Goal: Information Seeking & Learning: Learn about a topic

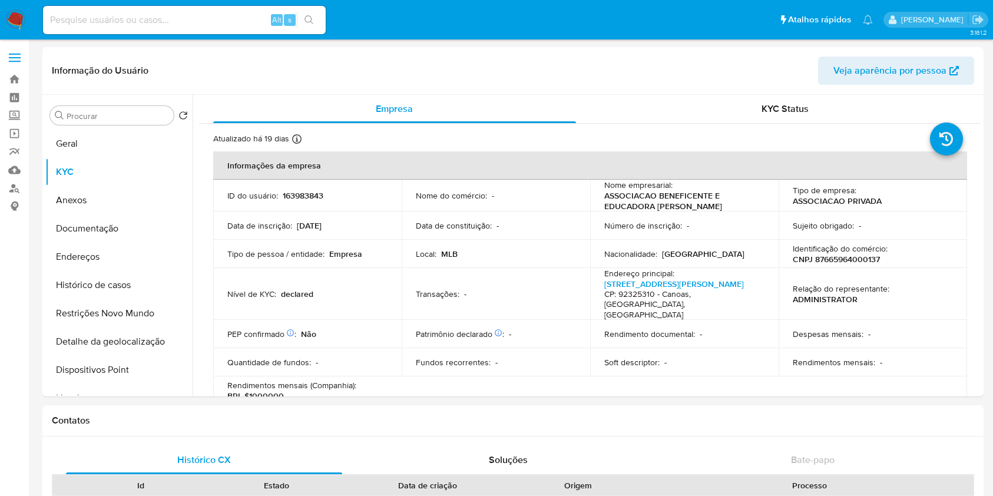
select select "10"
click at [16, 167] on link "Mulan" at bounding box center [70, 170] width 140 height 18
click at [169, 22] on input at bounding box center [184, 19] width 283 height 15
paste input "2700821706"
type input "2700821706"
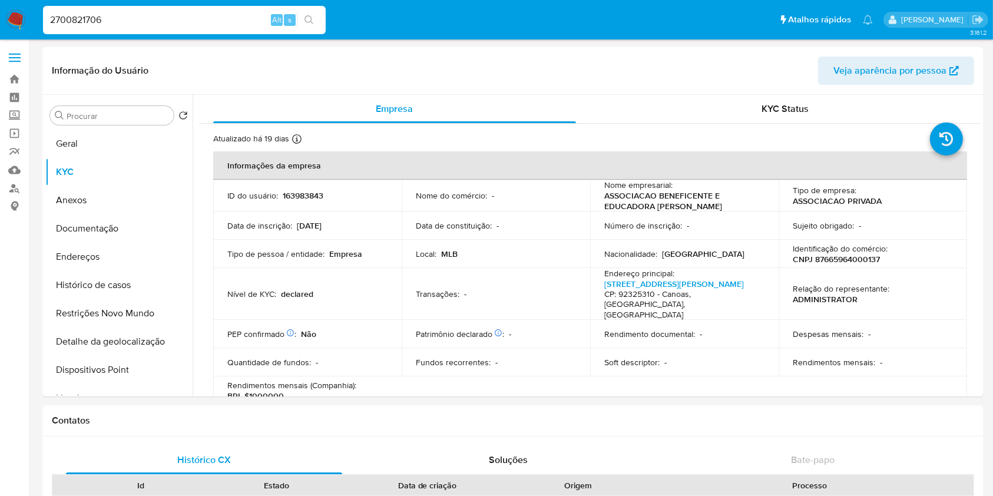
click at [316, 22] on button "search-icon" at bounding box center [309, 20] width 24 height 16
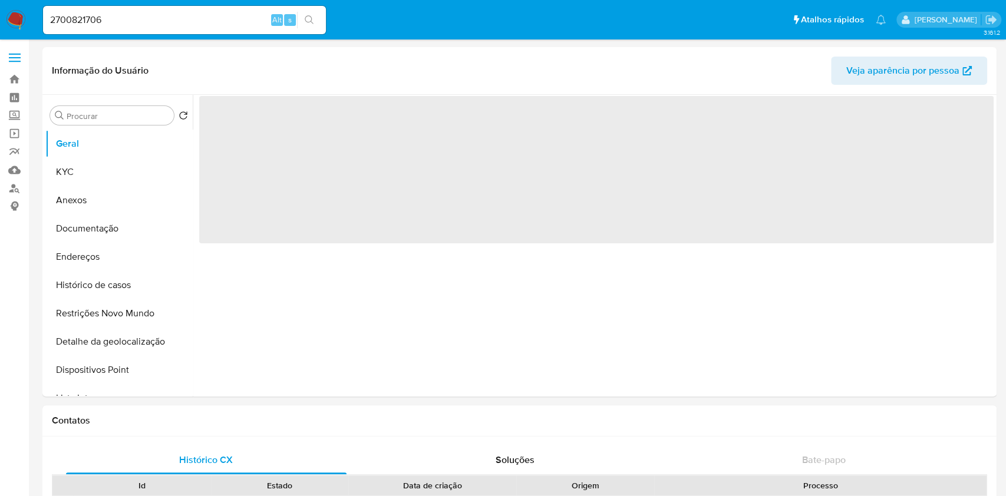
select select "10"
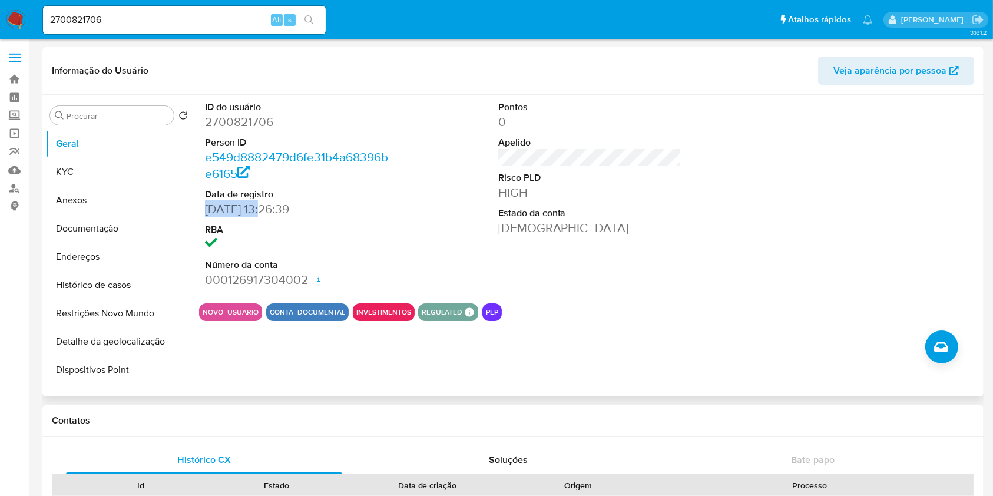
drag, startPoint x: 267, startPoint y: 206, endPoint x: 200, endPoint y: 205, distance: 66.6
click at [200, 205] on div "ID do usuário 2700821706 Person ID e549d8882479d6fe31b4a68396be6165 Data de reg…" at bounding box center [297, 194] width 196 height 199
copy dd "18/09/2025"
click at [134, 171] on button "KYC" at bounding box center [114, 172] width 138 height 28
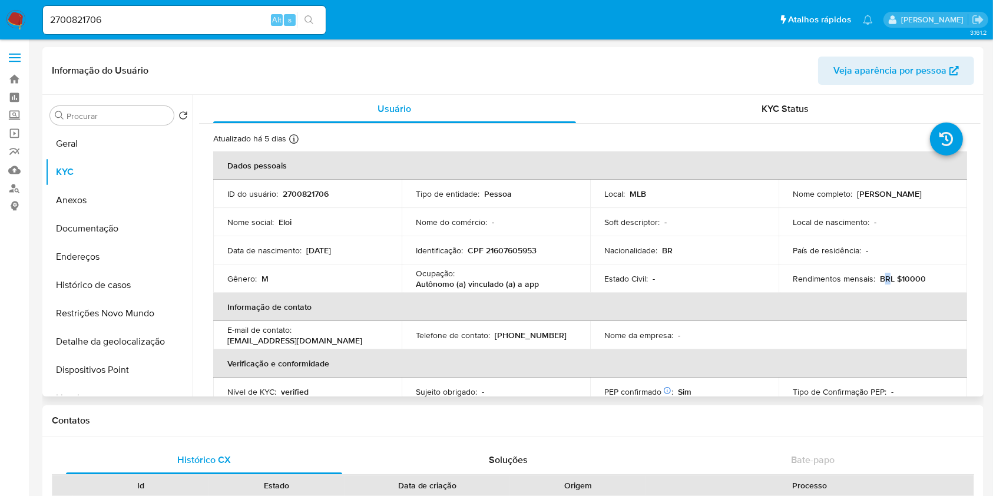
click at [883, 278] on p "BRL $10000" at bounding box center [903, 278] width 46 height 11
copy div "Rendimentos mensais : BRL $10000"
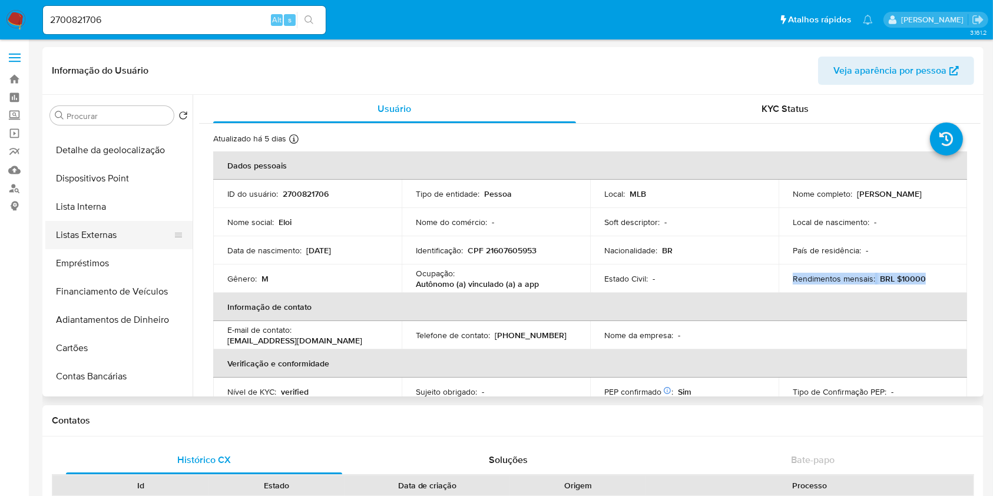
scroll to position [194, 0]
click at [108, 196] on button "Lista Interna" at bounding box center [114, 204] width 138 height 28
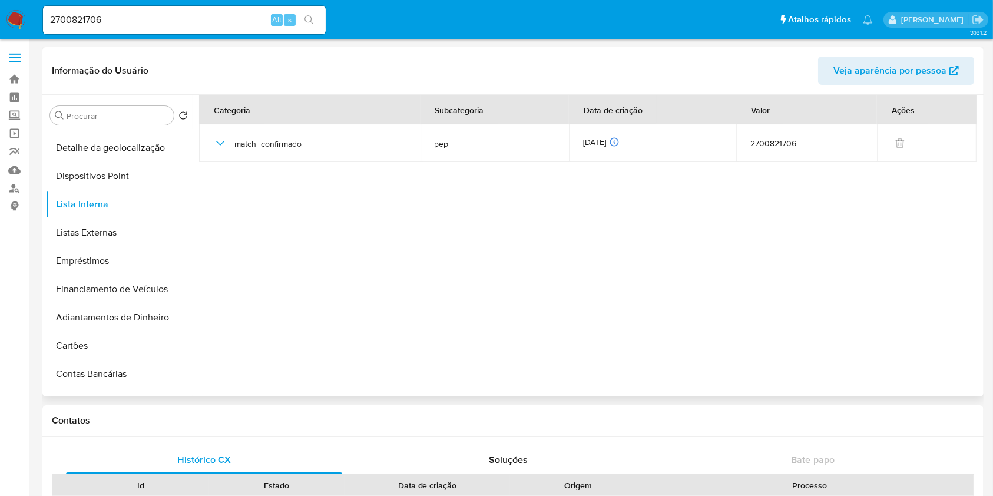
click at [894, 295] on section at bounding box center [590, 243] width 782 height 296
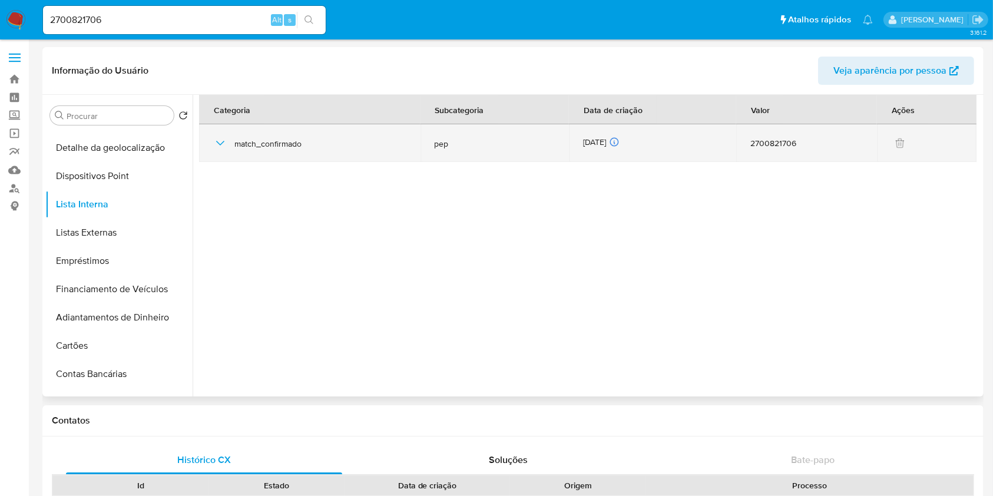
click at [614, 147] on div "18/09/2025 18/09/2025 10:35:14" at bounding box center [653, 143] width 140 height 13
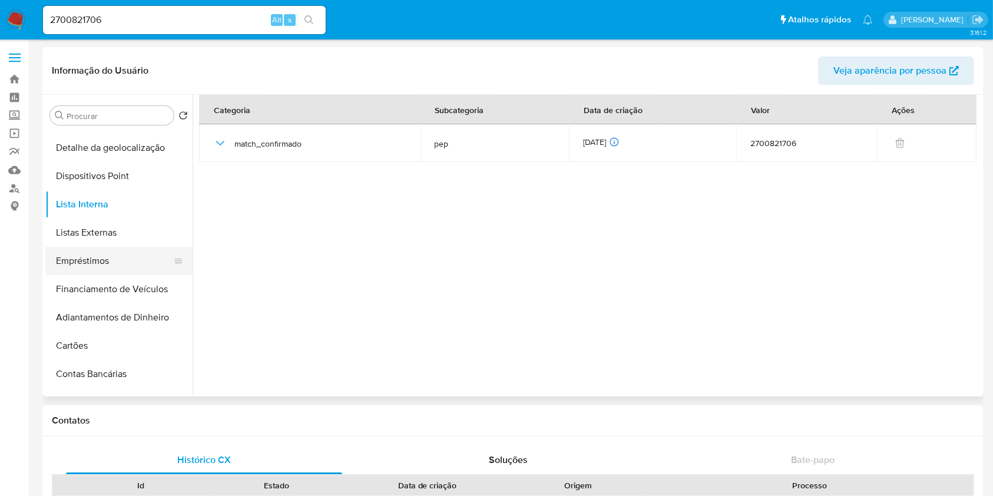
scroll to position [206, 0]
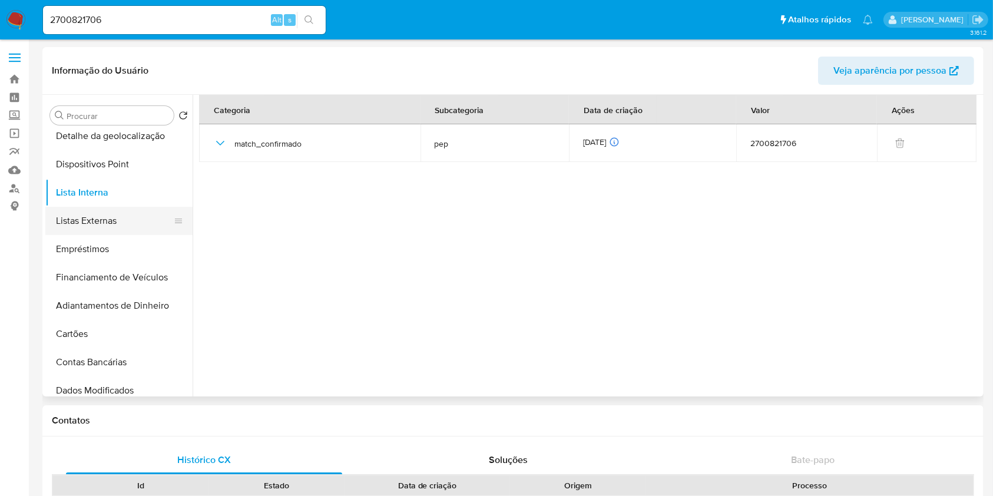
click at [135, 224] on button "Listas Externas" at bounding box center [114, 221] width 138 height 28
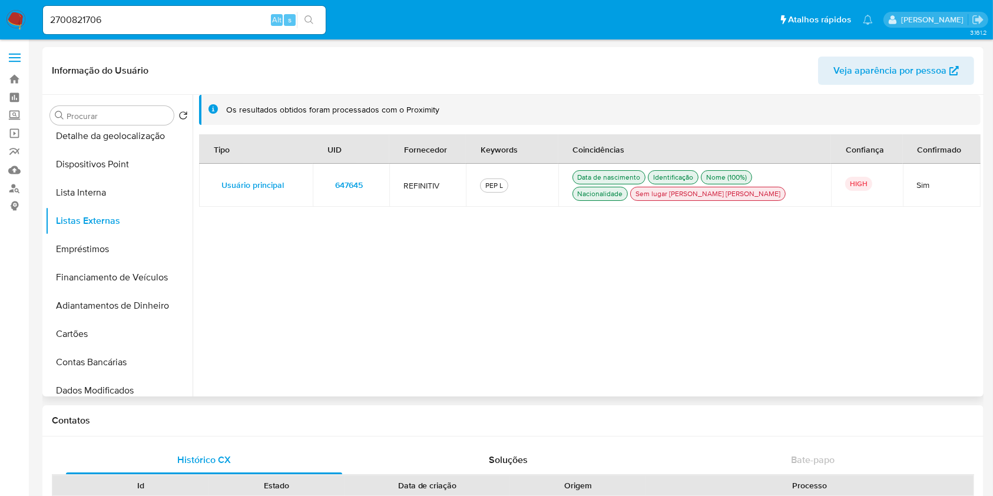
click at [344, 180] on span "647645" at bounding box center [349, 185] width 28 height 16
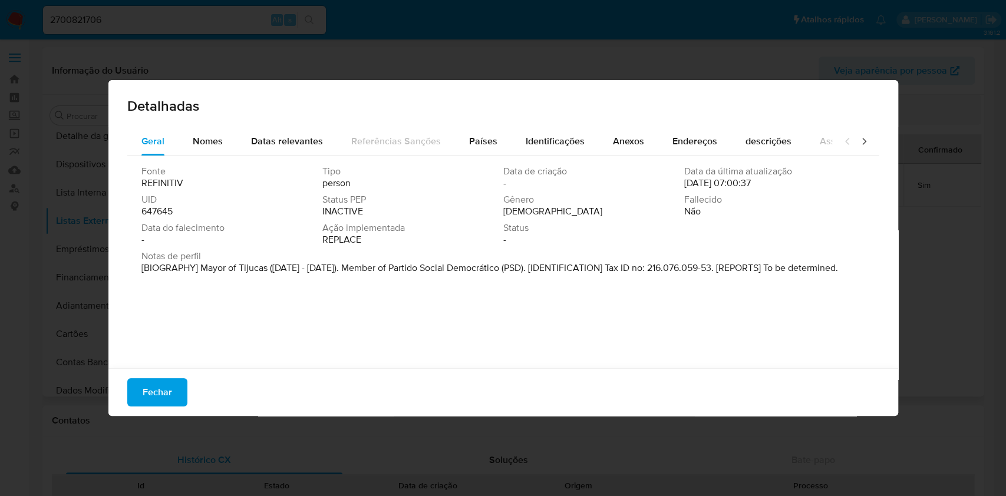
click at [158, 206] on span "647645" at bounding box center [156, 212] width 31 height 12
click at [157, 206] on span "647645" at bounding box center [156, 212] width 31 height 12
click at [154, 388] on span "Fechar" at bounding box center [157, 392] width 29 height 26
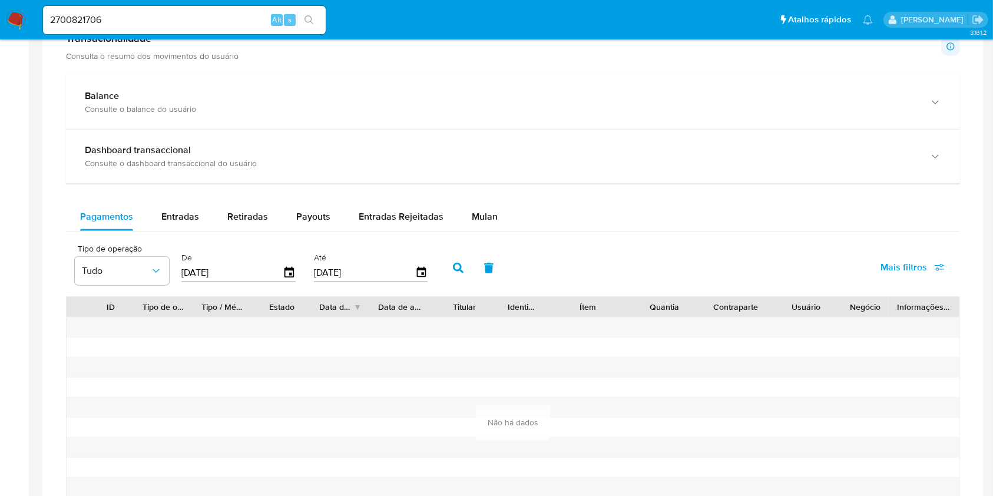
scroll to position [705, 0]
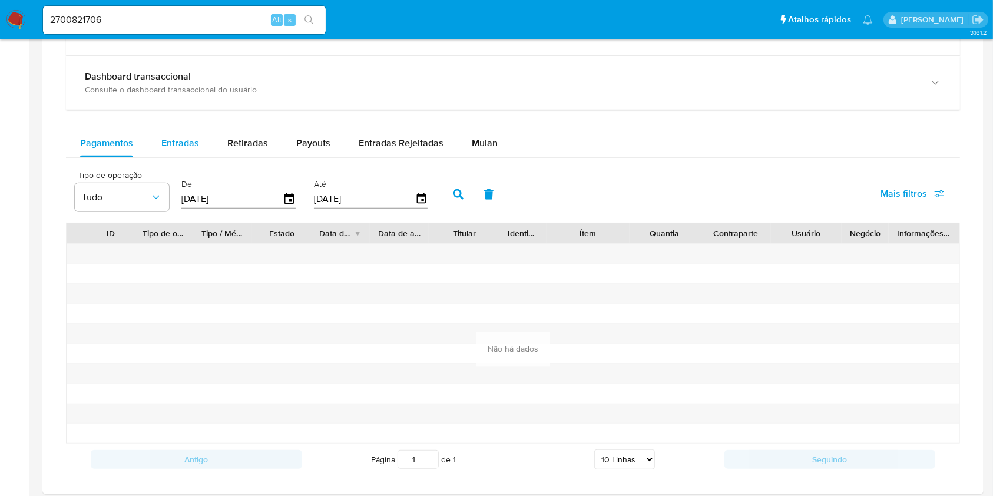
click at [196, 150] on div "Entradas" at bounding box center [180, 143] width 38 height 28
select select "10"
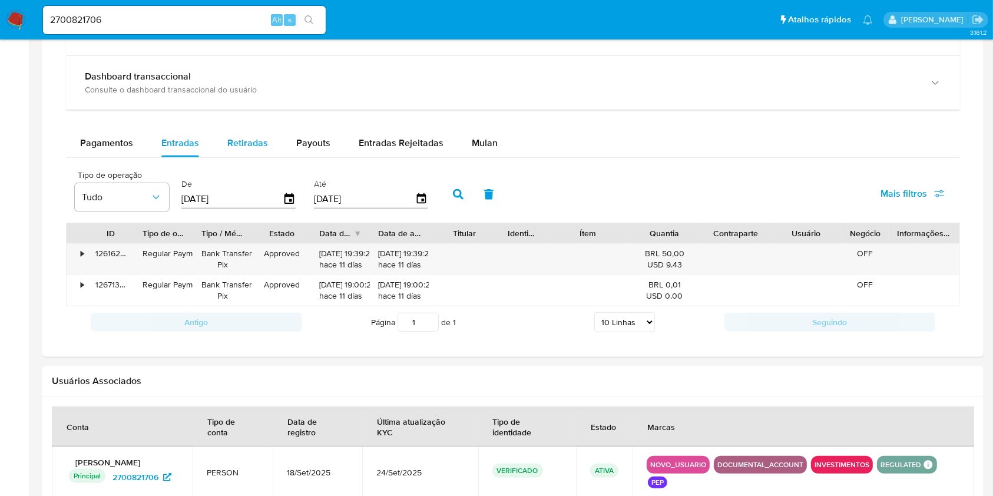
click at [248, 143] on span "Retiradas" at bounding box center [247, 143] width 41 height 14
select select "10"
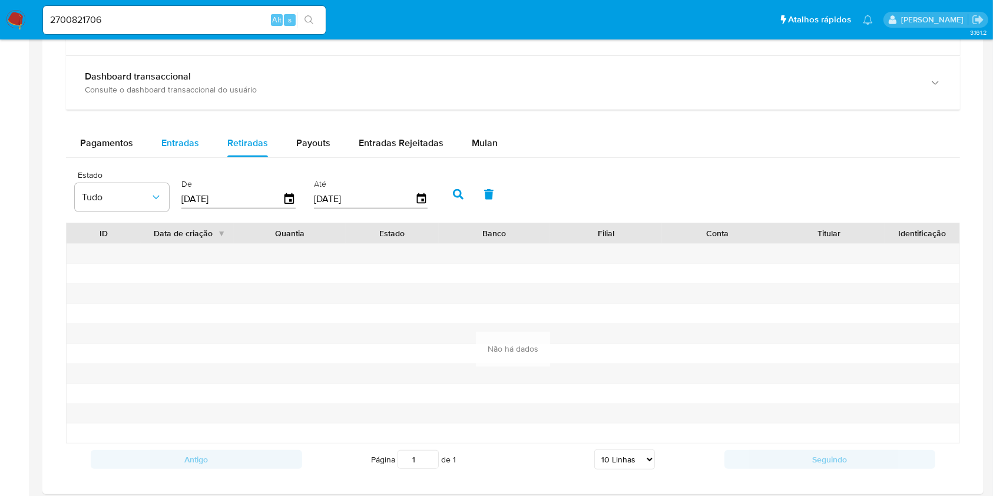
click at [187, 140] on span "Entradas" at bounding box center [180, 143] width 38 height 14
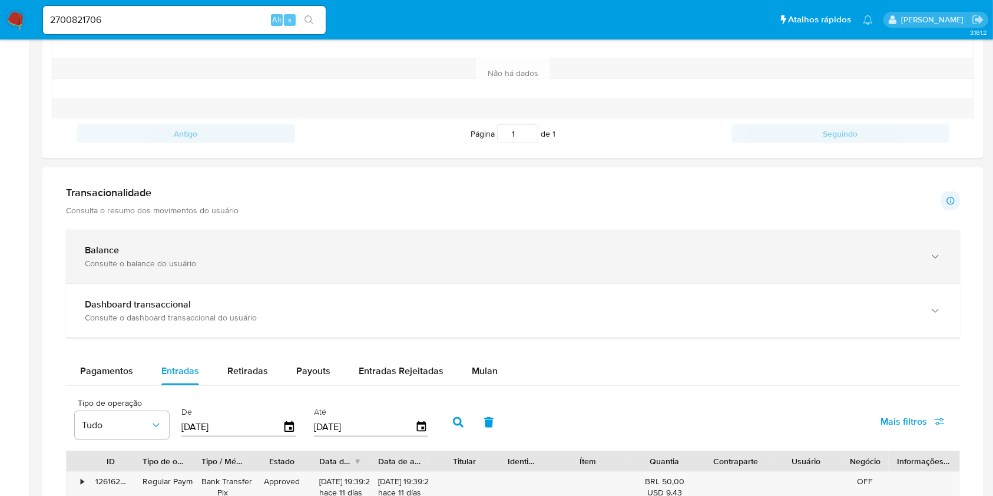
scroll to position [478, 0]
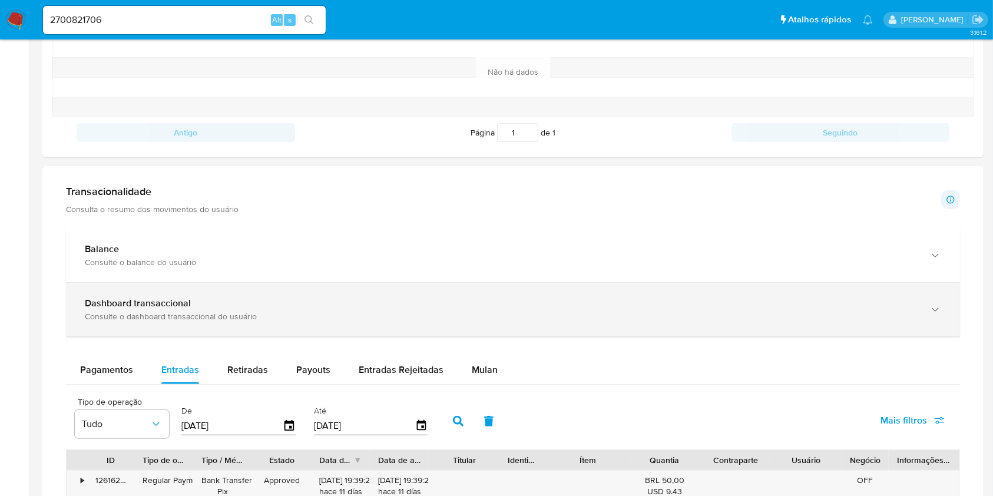
click at [344, 299] on div "Dashboard transaccional" at bounding box center [501, 304] width 833 height 12
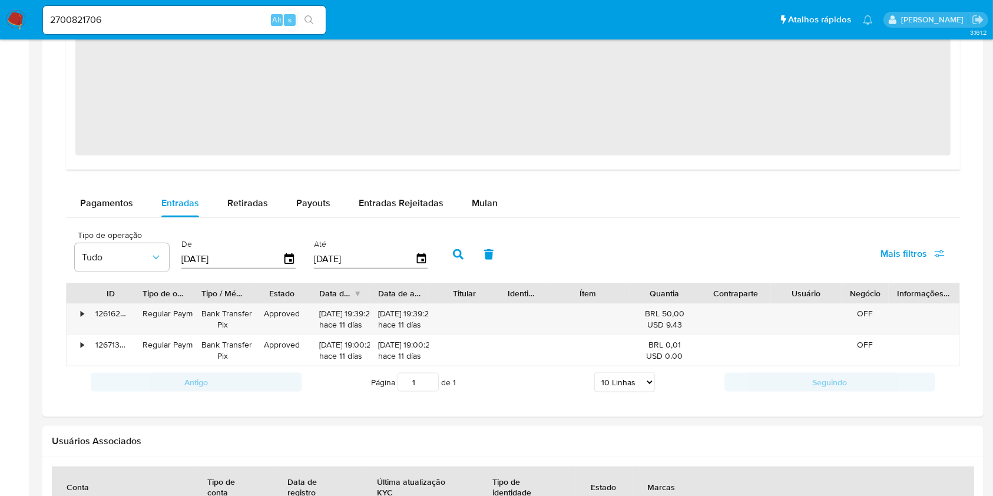
scroll to position [1329, 0]
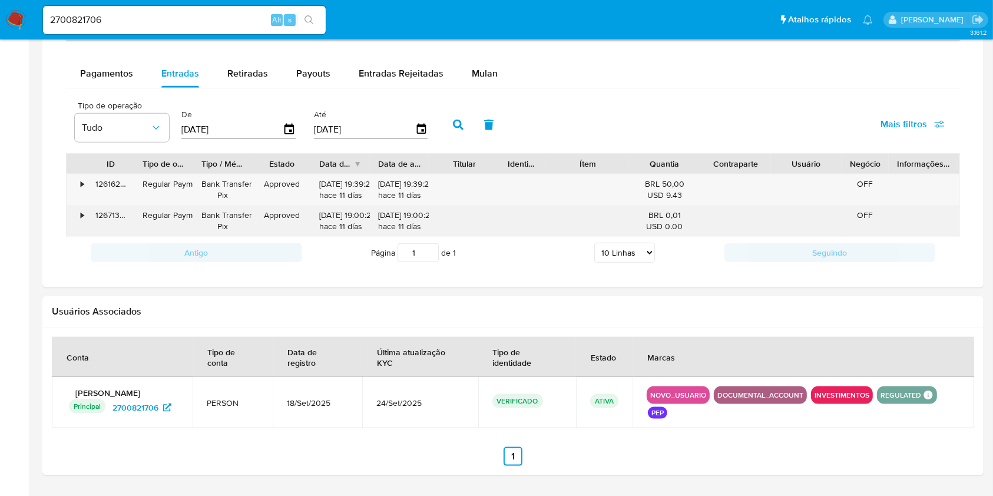
click at [82, 219] on div "•" at bounding box center [82, 215] width 3 height 11
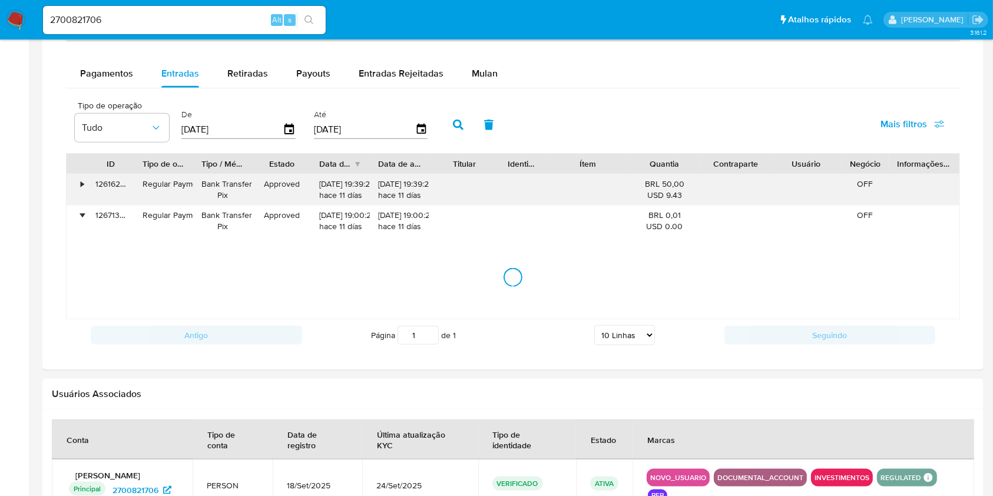
click at [72, 186] on div "•" at bounding box center [77, 189] width 21 height 31
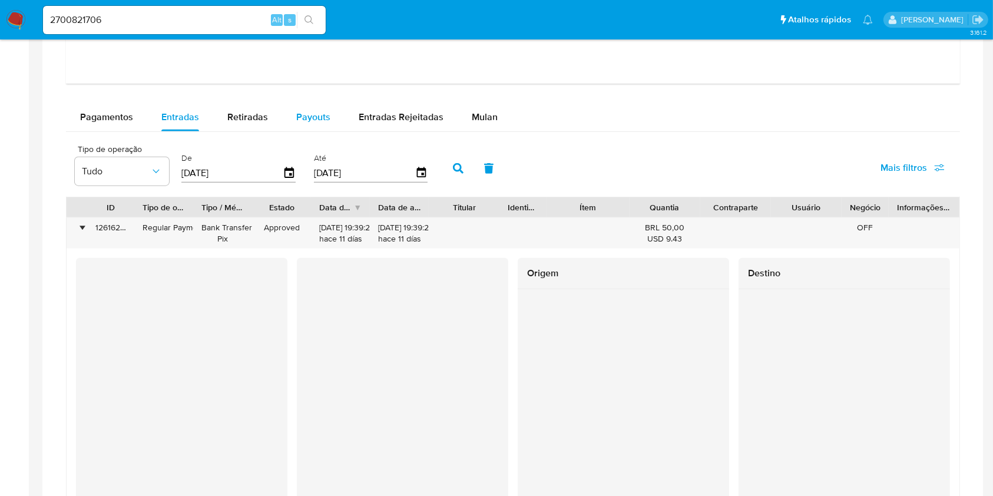
scroll to position [1284, 0]
click at [320, 120] on span "Payouts" at bounding box center [313, 118] width 34 height 14
select select "10"
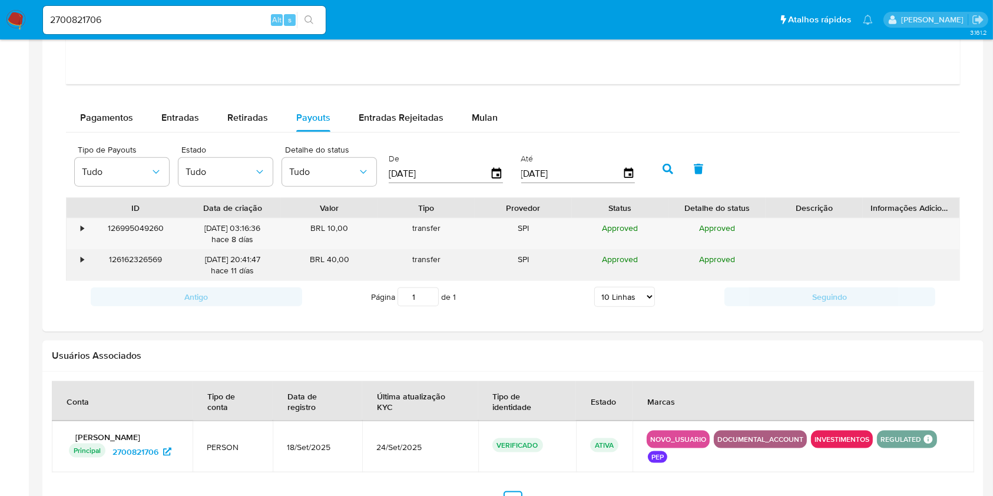
click at [71, 260] on div "•" at bounding box center [77, 265] width 21 height 31
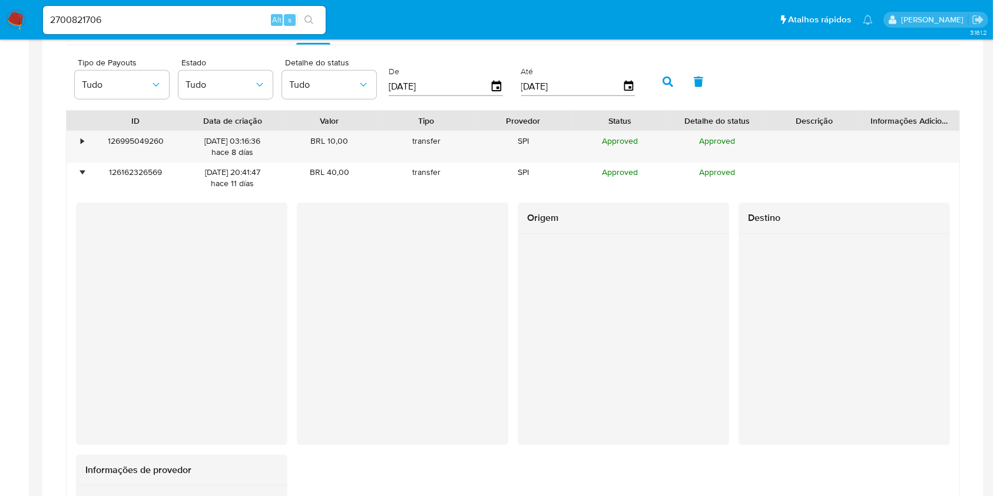
scroll to position [1373, 0]
click at [82, 144] on div "•" at bounding box center [82, 139] width 3 height 11
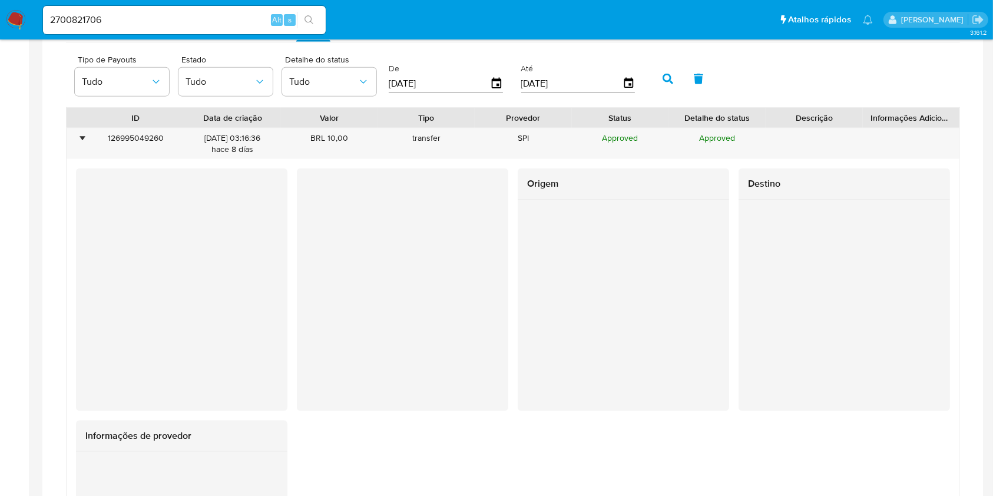
scroll to position [1376, 0]
click at [68, 130] on div "•" at bounding box center [77, 142] width 21 height 31
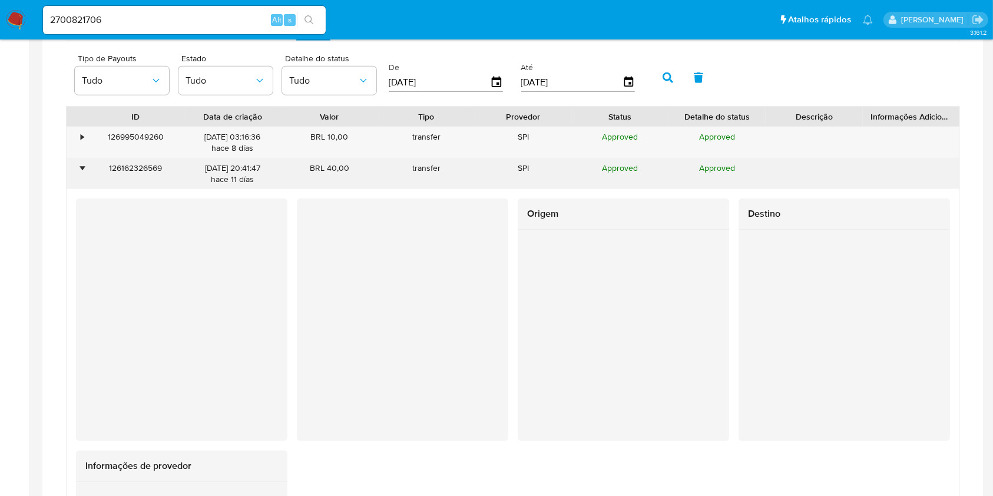
click at [85, 176] on div "•" at bounding box center [77, 173] width 21 height 31
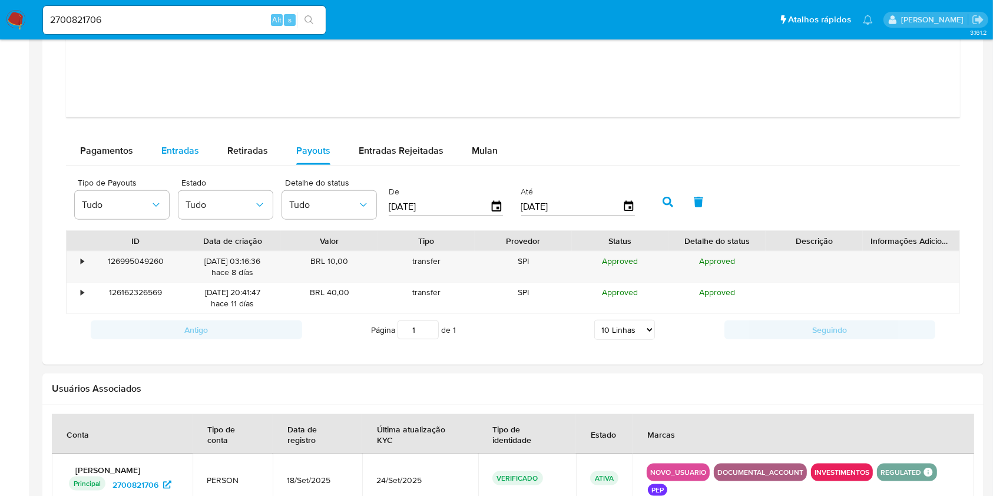
scroll to position [1235, 0]
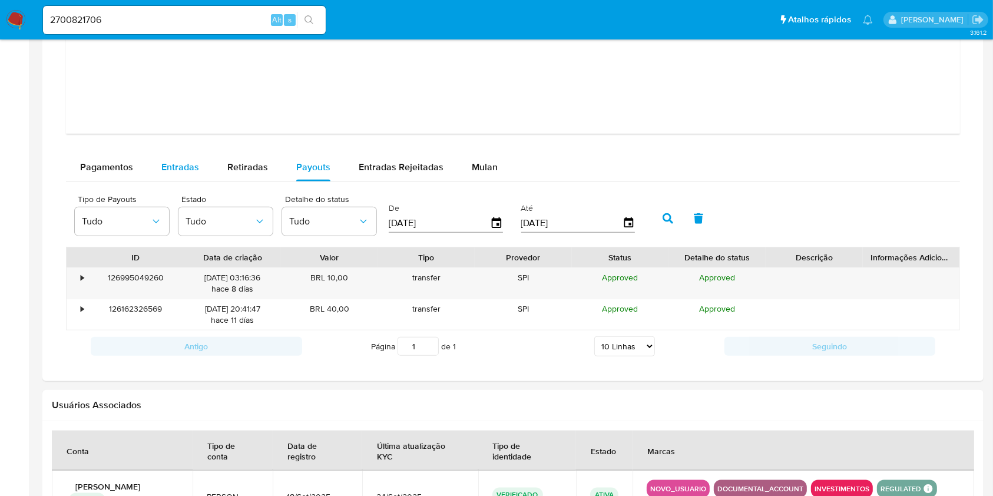
click at [183, 171] on span "Entradas" at bounding box center [180, 167] width 38 height 14
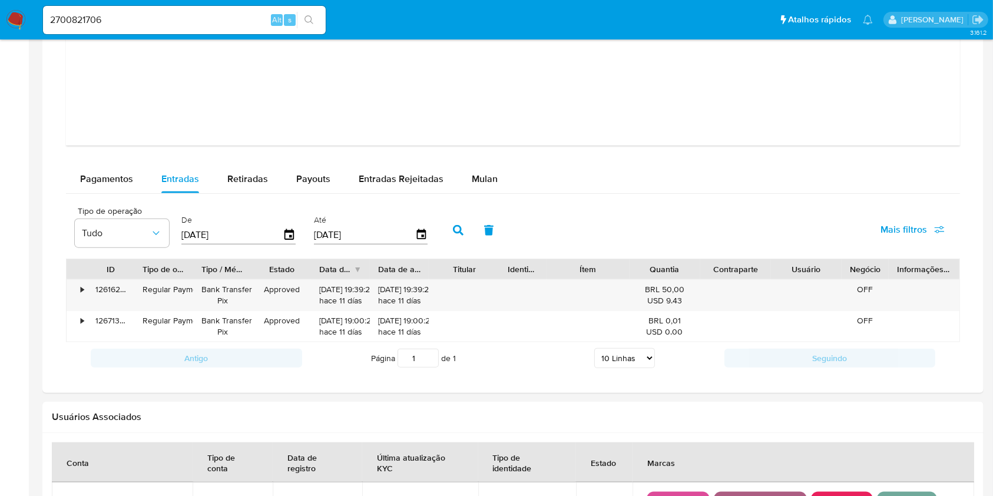
scroll to position [1222, 0]
click at [317, 183] on span "Payouts" at bounding box center [313, 180] width 34 height 14
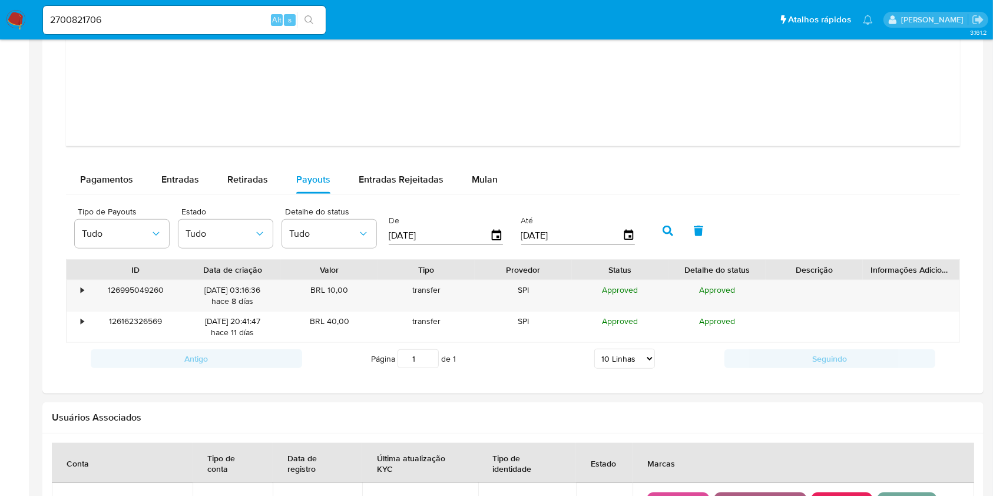
click at [946, 173] on div "Pagamentos Entradas Retiradas Payouts Entradas Rejeitadas Mulan" at bounding box center [513, 180] width 894 height 28
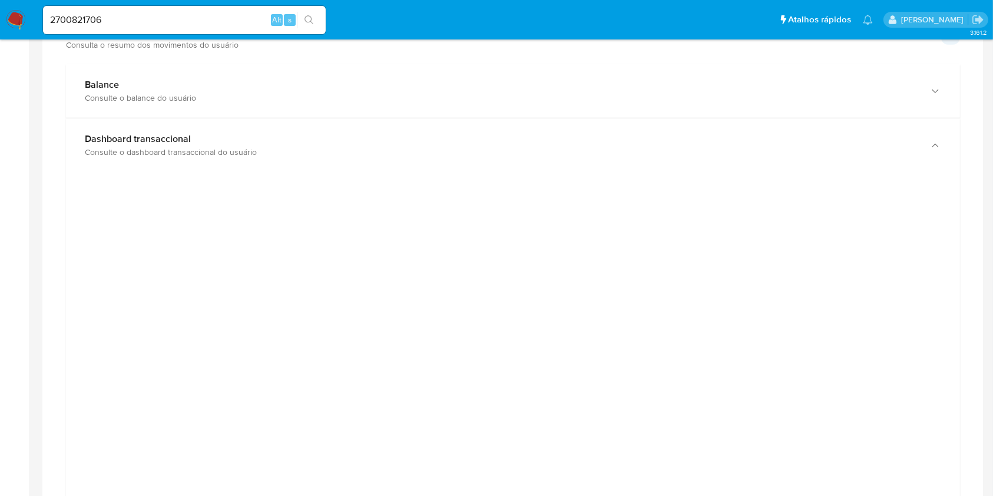
scroll to position [443, 0]
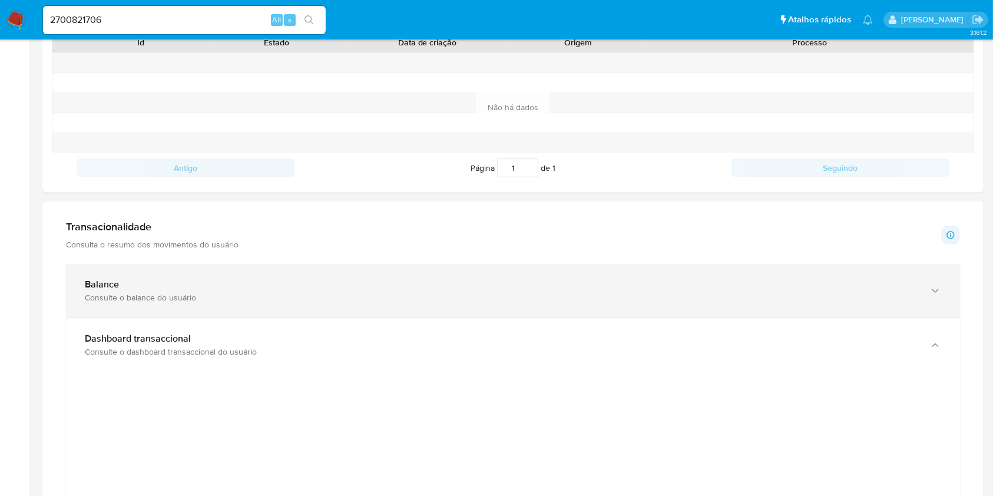
click at [865, 292] on div "Consulte o balance do usuário" at bounding box center [501, 297] width 833 height 11
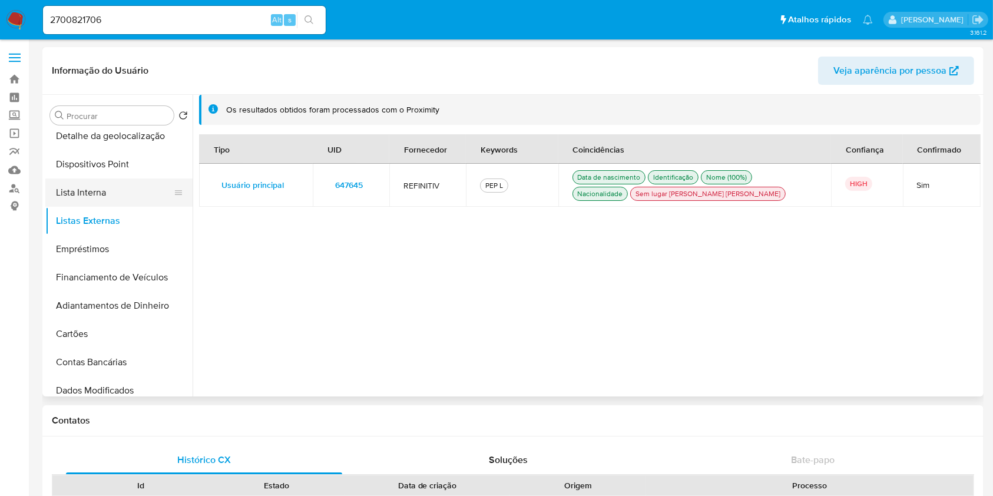
scroll to position [0, 0]
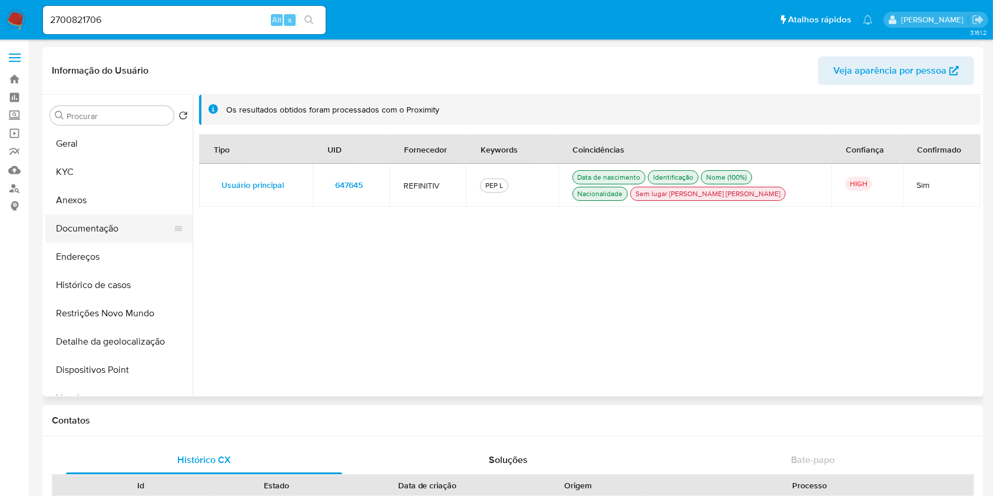
click at [118, 229] on button "Documentação" at bounding box center [114, 228] width 138 height 28
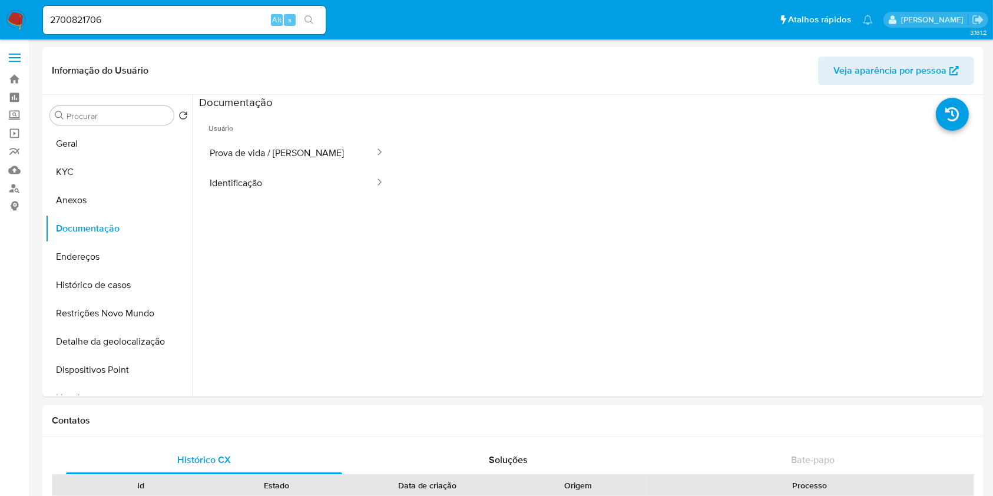
click at [150, 21] on input "2700821706" at bounding box center [184, 19] width 283 height 15
paste input "486215857"
type input "2486215857"
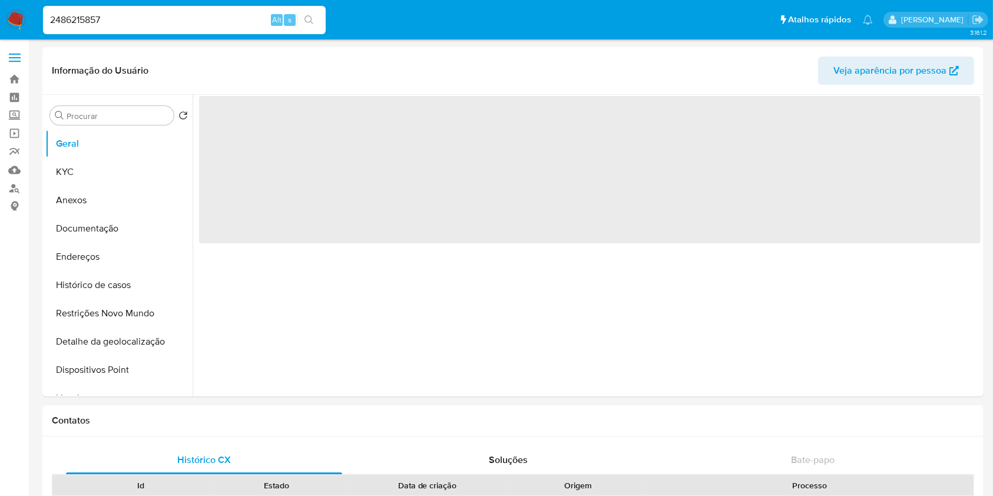
select select "10"
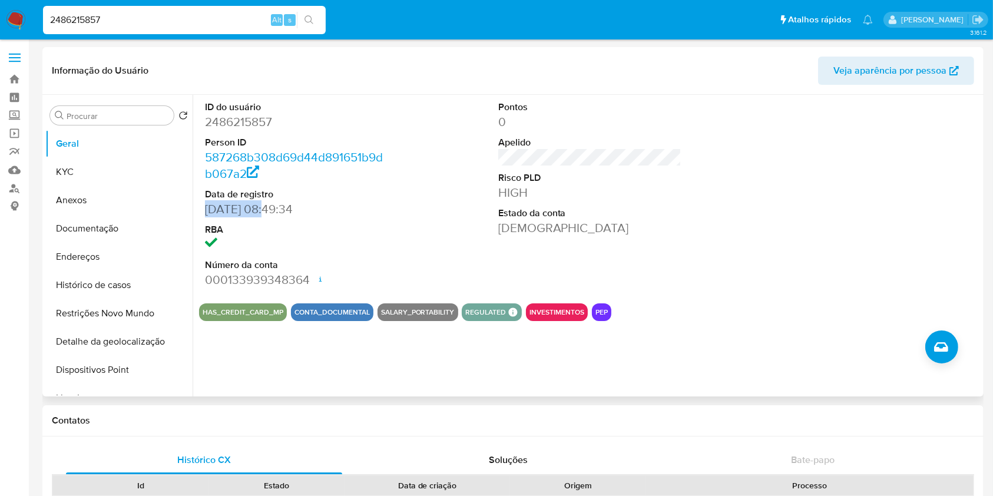
drag, startPoint x: 269, startPoint y: 209, endPoint x: 199, endPoint y: 210, distance: 69.5
click at [199, 210] on div "ID do usuário 2486215857 Person ID 587268b308d69d44d891651b9db067a2 Data de reg…" at bounding box center [297, 194] width 196 height 199
copy dd "10/06/2025"
click at [104, 189] on button "Anexos" at bounding box center [114, 200] width 138 height 28
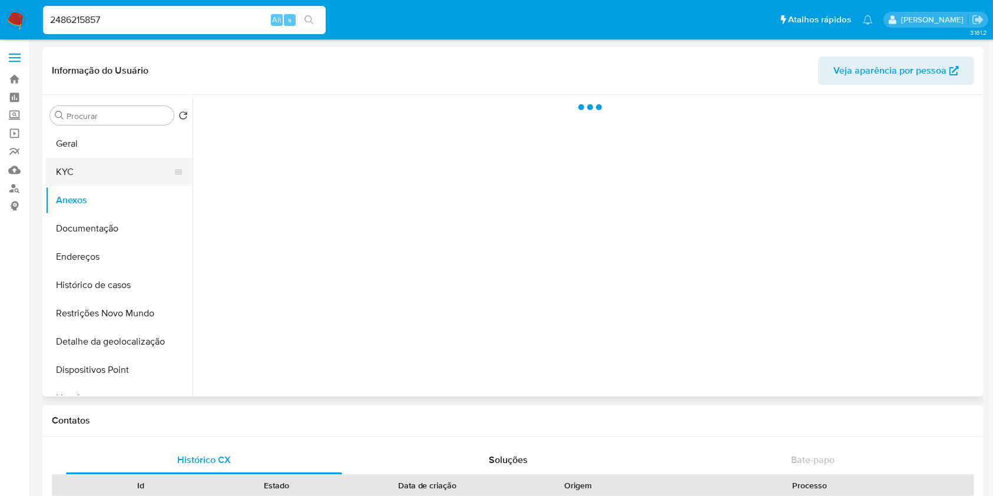
click at [103, 170] on button "KYC" at bounding box center [114, 172] width 138 height 28
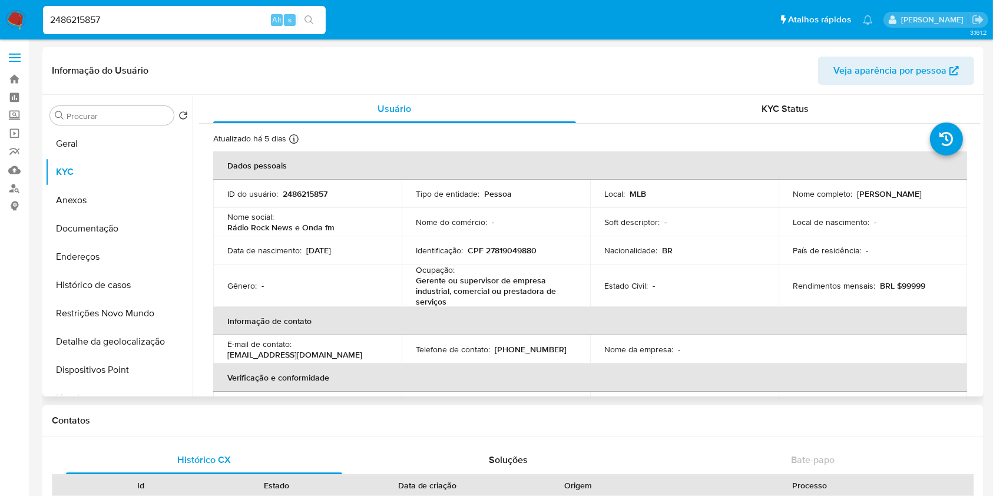
click at [313, 193] on p "2486215857" at bounding box center [305, 194] width 45 height 11
copy p "2486215857"
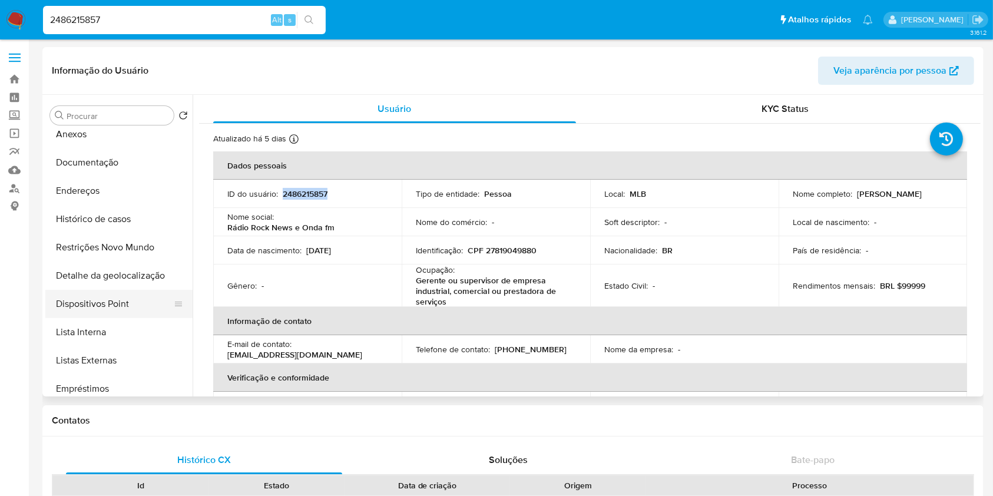
scroll to position [71, 0]
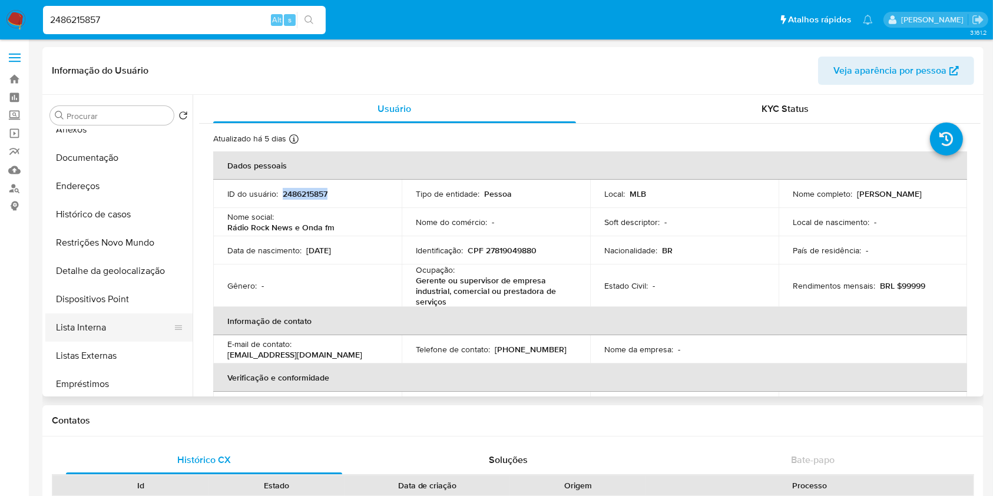
click at [102, 328] on button "Lista Interna" at bounding box center [114, 327] width 138 height 28
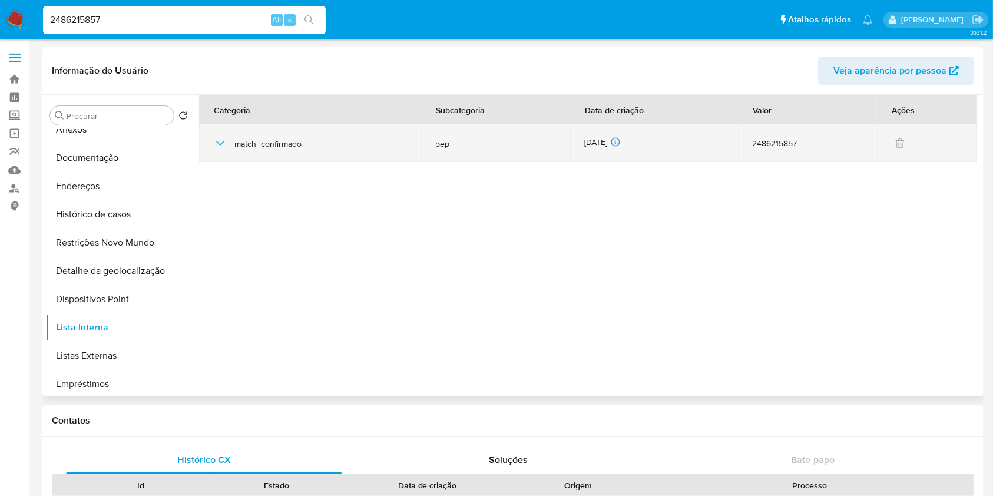
click at [600, 139] on div "18/09/2025 18/09/2025 08:43:18" at bounding box center [654, 143] width 140 height 13
click at [600, 140] on div "18/09/2025 18/09/2025 08:43:18" at bounding box center [654, 143] width 140 height 13
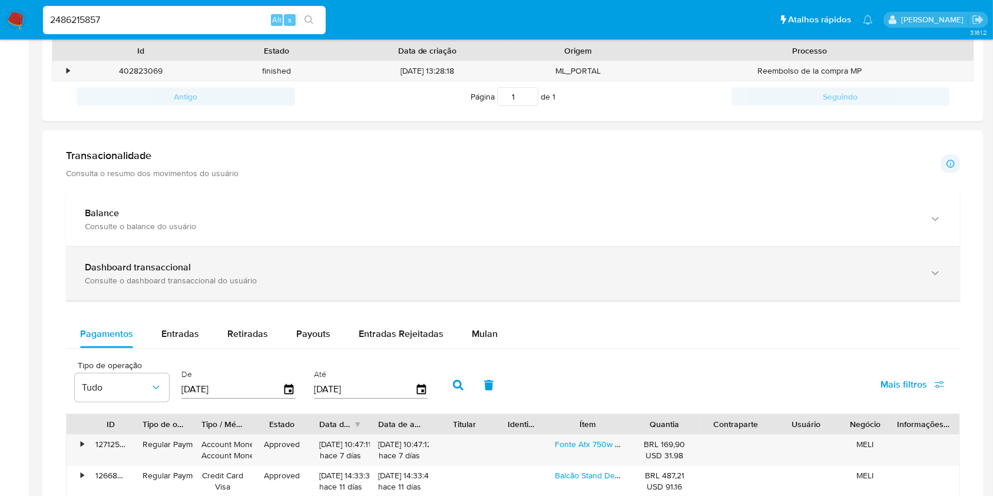
click at [501, 265] on div "Dashboard transaccional" at bounding box center [501, 268] width 833 height 12
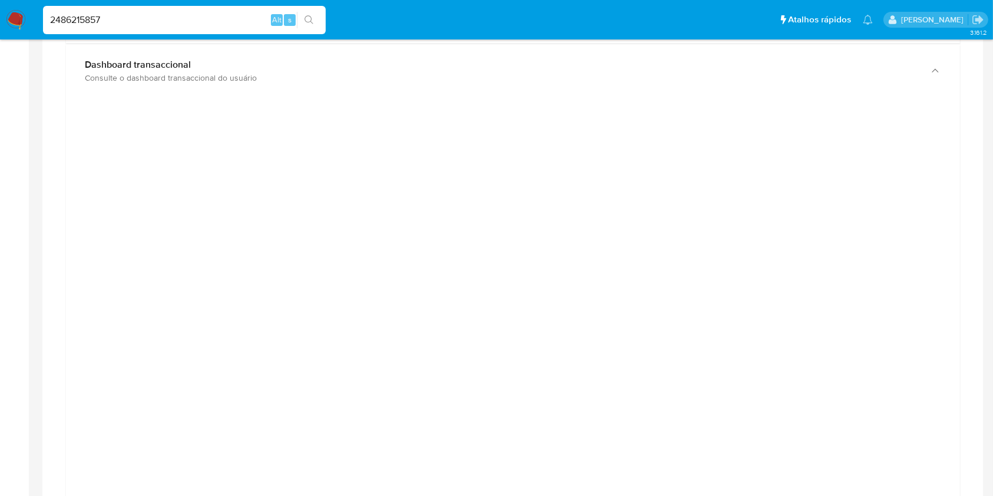
scroll to position [637, 0]
click at [927, 362] on div at bounding box center [512, 373] width 875 height 530
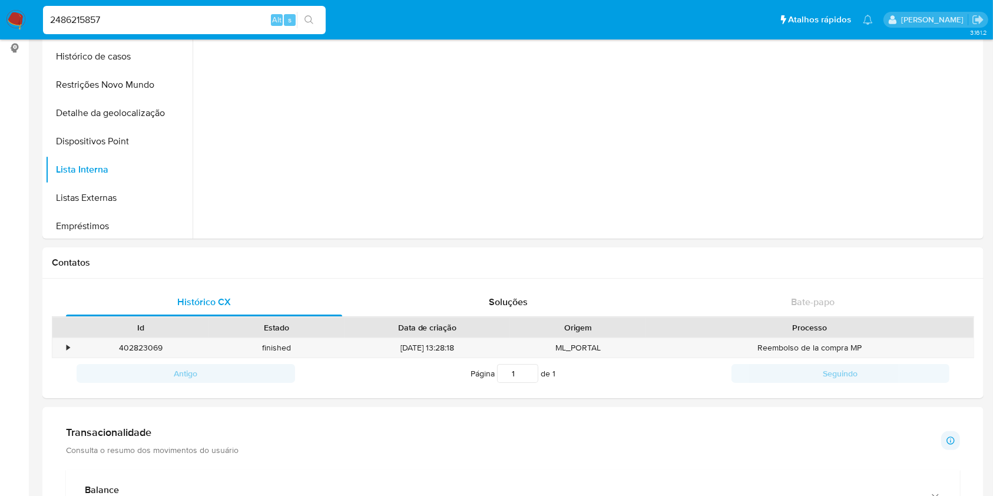
scroll to position [0, 0]
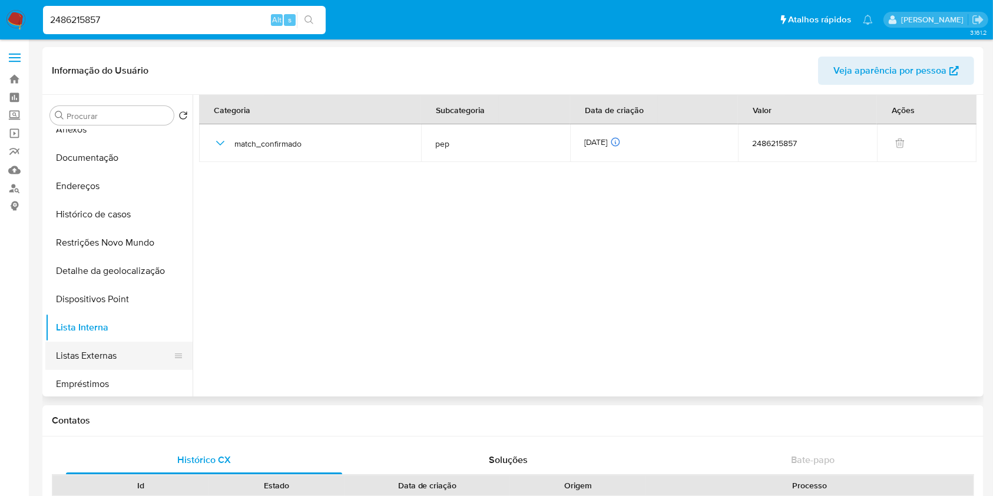
click at [125, 361] on button "Listas Externas" at bounding box center [114, 356] width 138 height 28
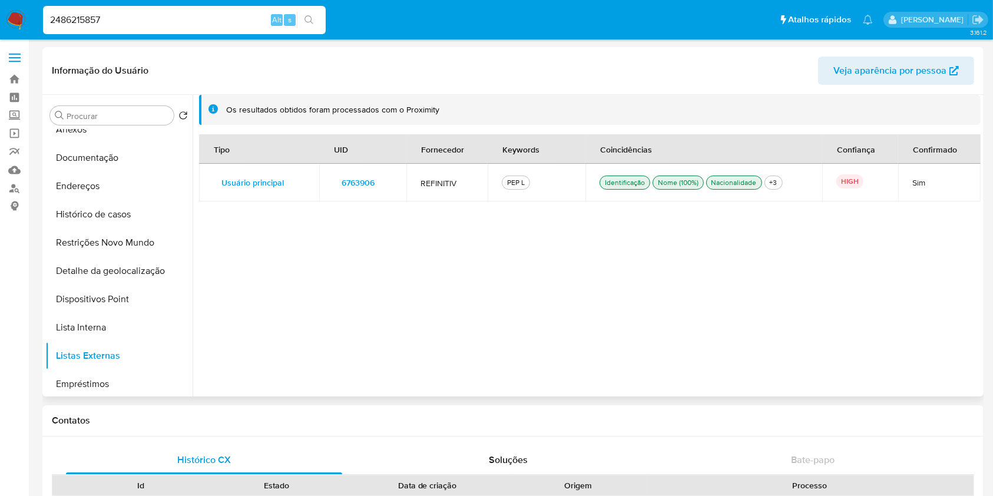
click at [358, 184] on span "6763906" at bounding box center [358, 182] width 33 height 16
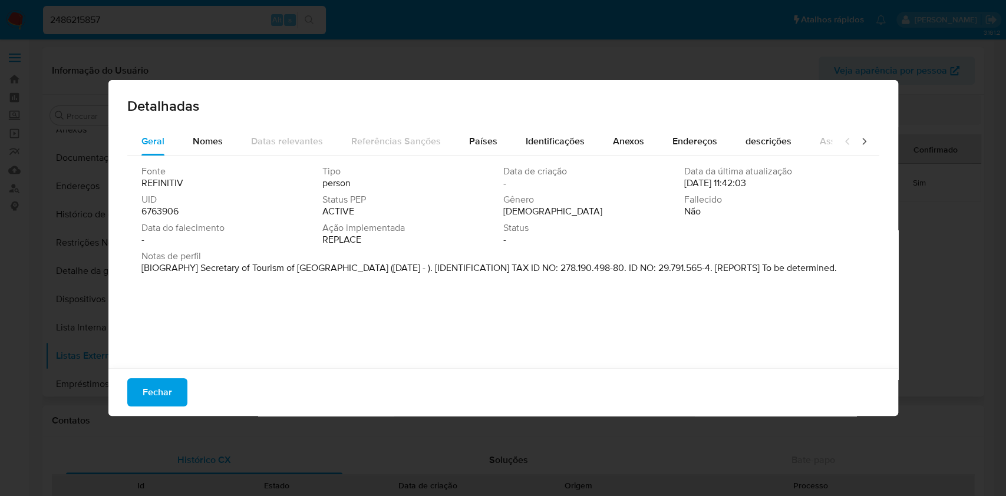
click at [164, 212] on span "6763906" at bounding box center [159, 212] width 37 height 12
click at [170, 395] on span "Fechar" at bounding box center [157, 392] width 29 height 26
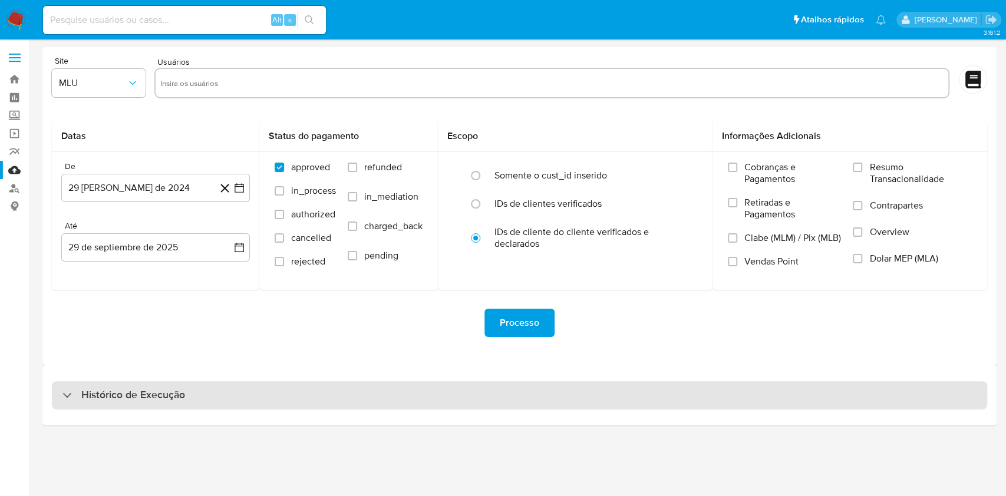
click at [440, 408] on div "Histórico de Execução" at bounding box center [519, 395] width 935 height 28
select select "10"
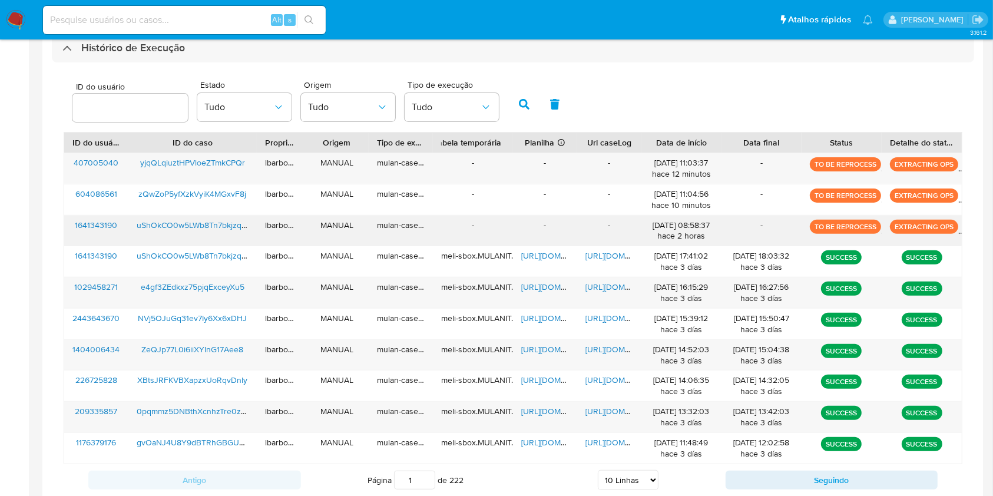
scroll to position [348, 0]
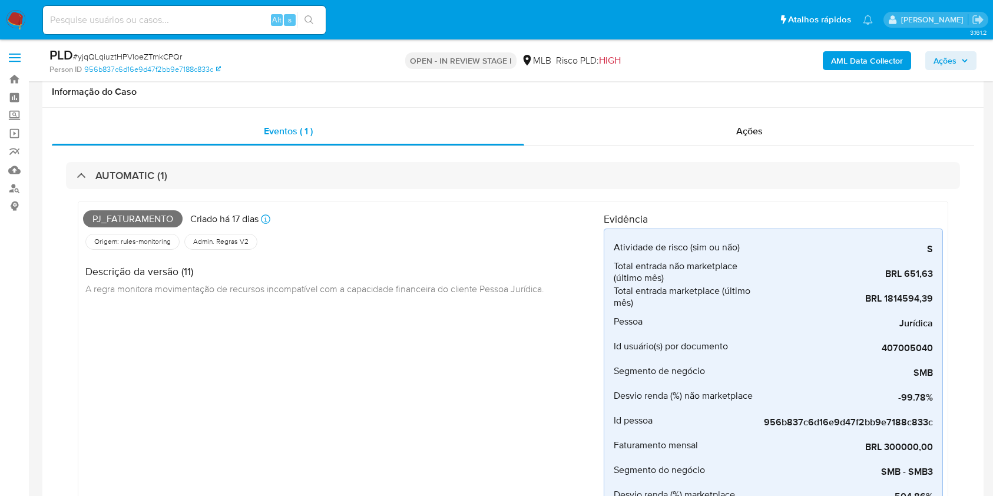
select select "10"
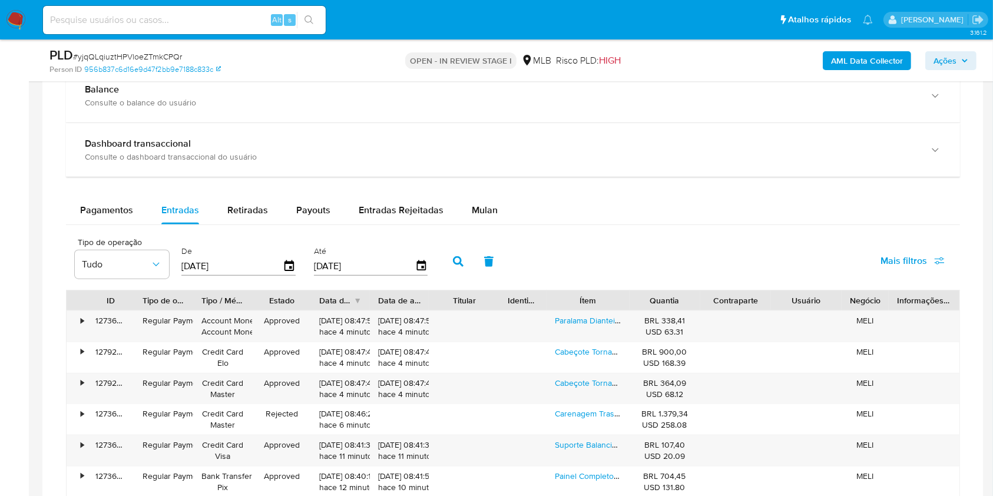
scroll to position [1307, 0]
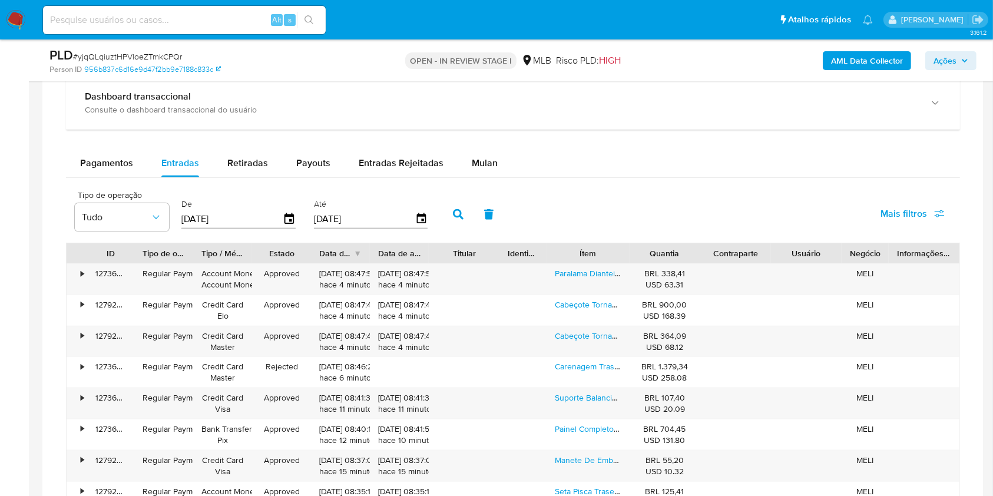
click at [510, 159] on div "Pagamentos Entradas Retiradas Payouts Entradas Rejeitadas Mulan" at bounding box center [513, 163] width 894 height 28
click at [494, 161] on button "Mulan" at bounding box center [485, 163] width 54 height 28
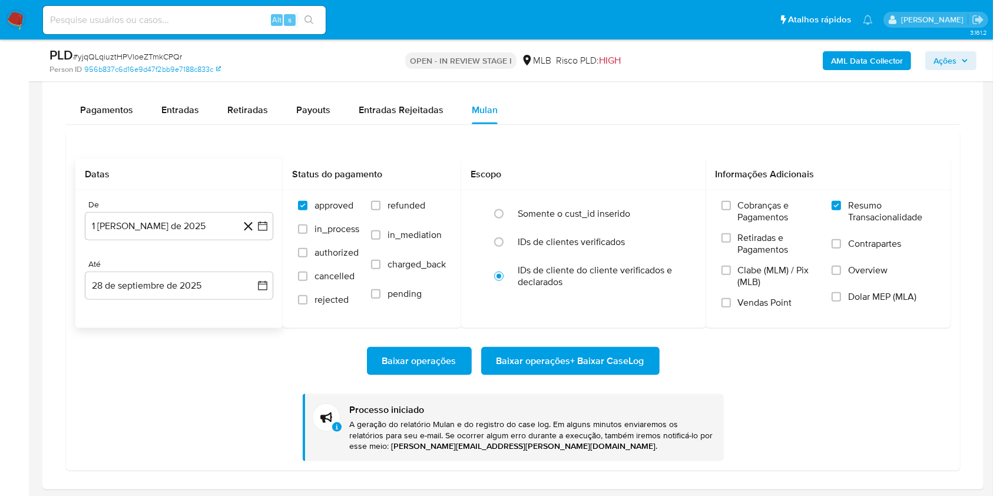
scroll to position [1360, 0]
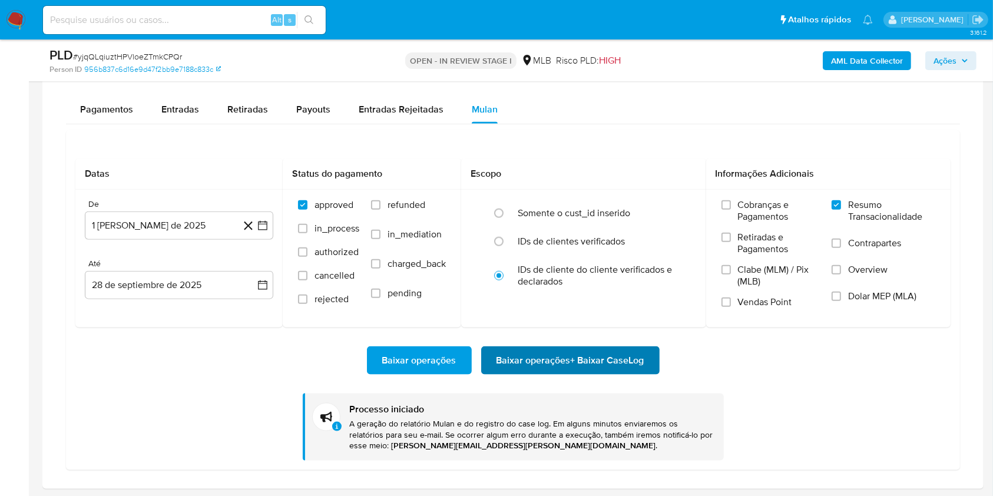
click at [520, 360] on span "Baixar operações + Baixar CaseLog" at bounding box center [571, 361] width 148 height 26
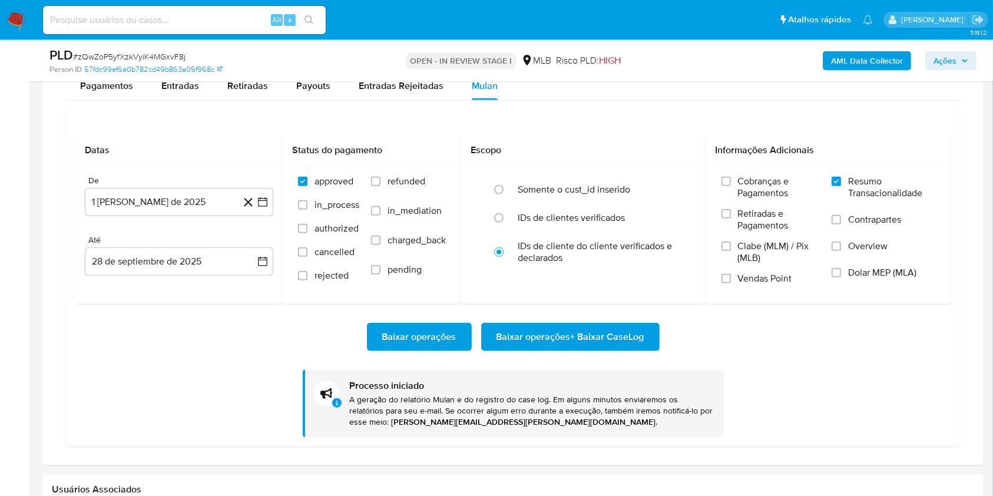
click at [523, 327] on span "Baixar operações + Baixar CaseLog" at bounding box center [571, 337] width 148 height 26
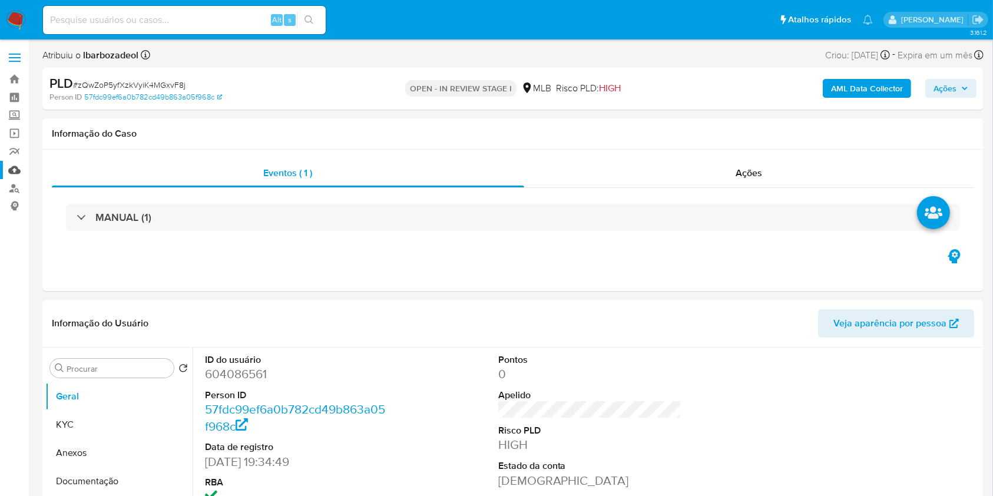
click at [14, 172] on link "Mulan" at bounding box center [70, 170] width 140 height 18
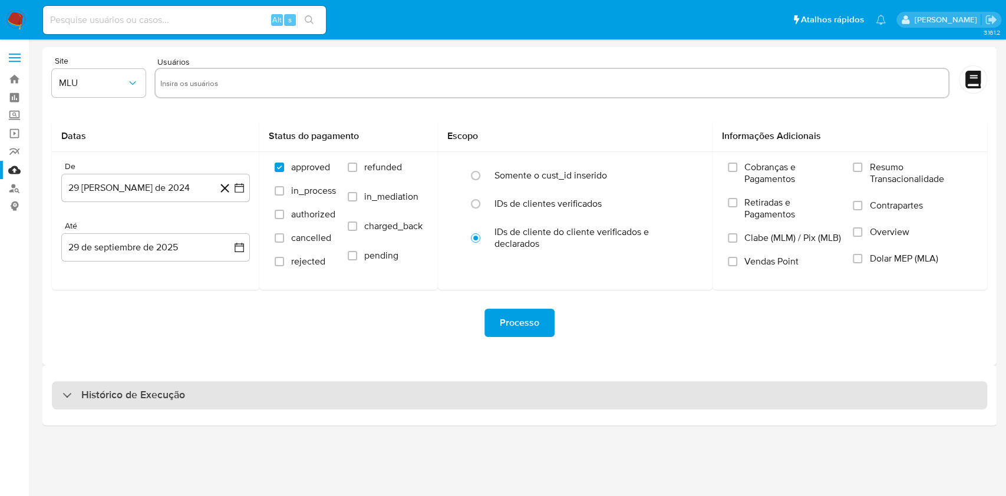
click at [589, 398] on div "Histórico de Execução" at bounding box center [519, 395] width 935 height 28
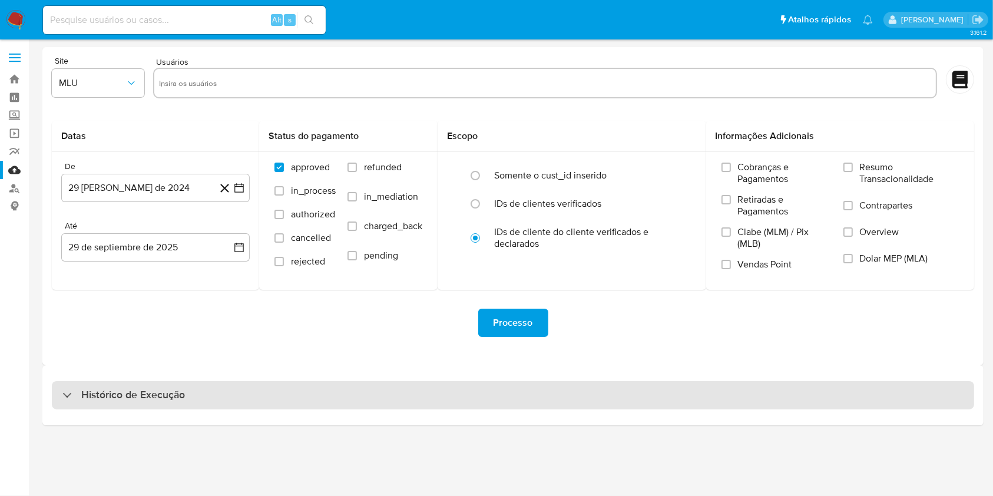
select select "10"
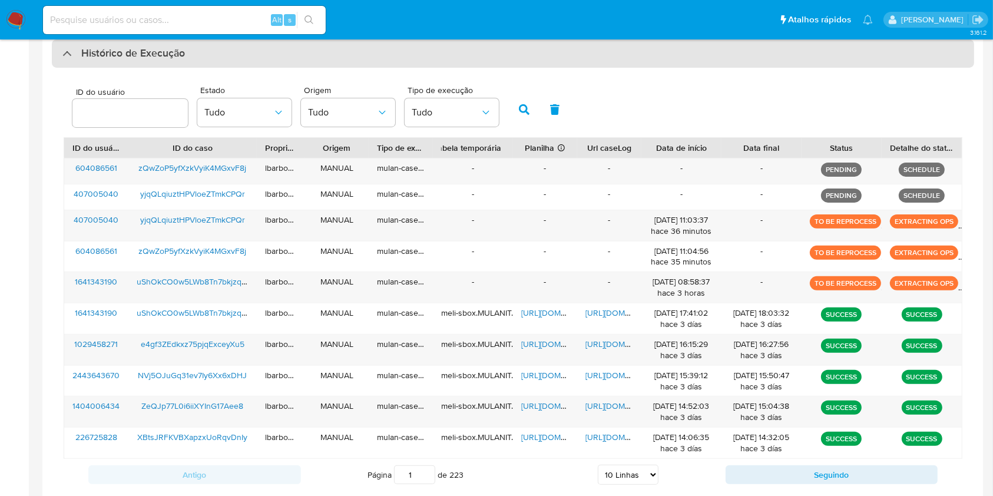
scroll to position [342, 0]
